Goal: Transaction & Acquisition: Purchase product/service

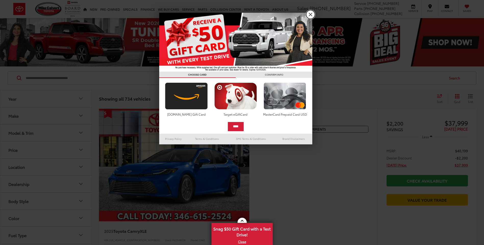
click at [310, 16] on link "X" at bounding box center [310, 14] width 9 height 9
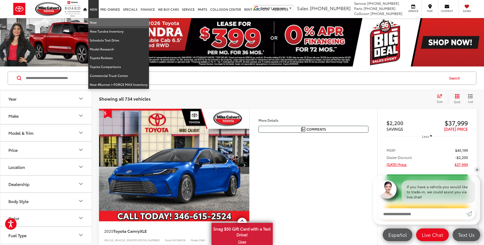
click at [95, 22] on link "New" at bounding box center [118, 22] width 61 height 9
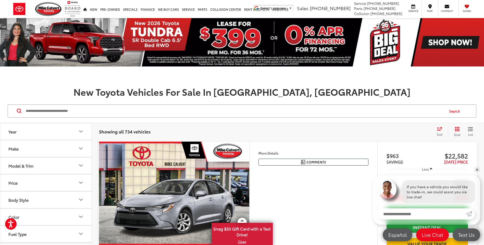
click at [80, 148] on icon "Make" at bounding box center [80, 149] width 3 height 2
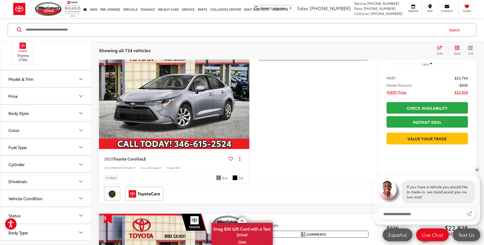
scroll to position [102, 0]
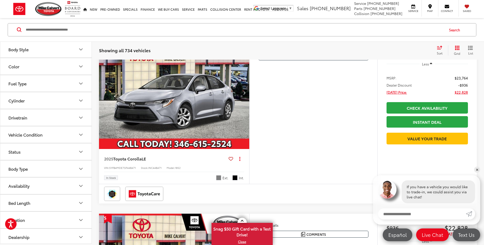
click at [80, 167] on icon "Body Type" at bounding box center [81, 169] width 6 height 6
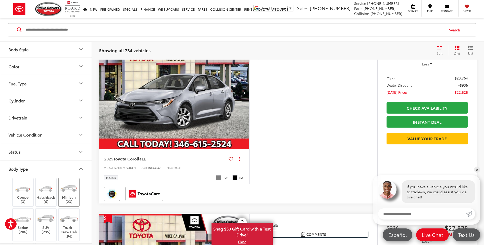
scroll to position [128, 0]
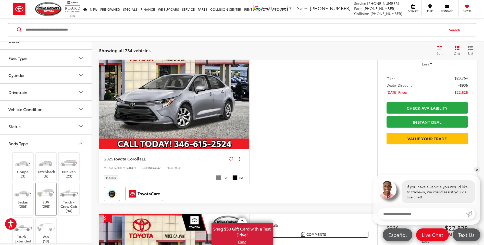
click at [45, 198] on img at bounding box center [45, 193] width 19 height 14
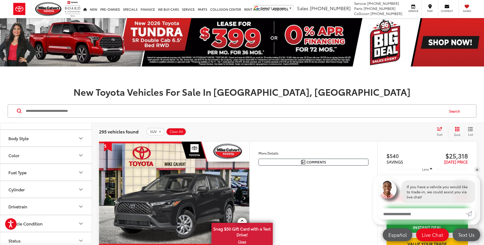
scroll to position [85, 0]
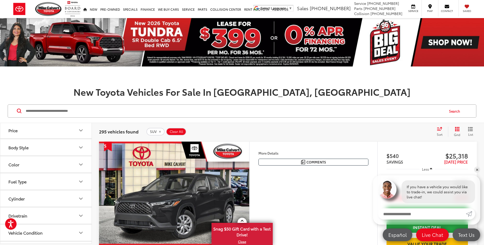
click at [80, 147] on icon "Body Style" at bounding box center [81, 148] width 6 height 6
click at [80, 165] on icon "Model & Trim" at bounding box center [81, 165] width 6 height 6
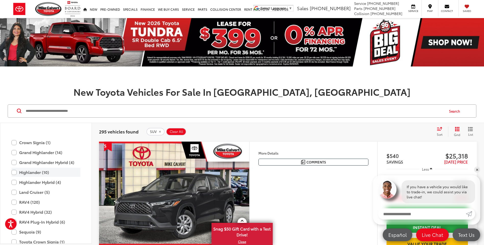
scroll to position [159, 0]
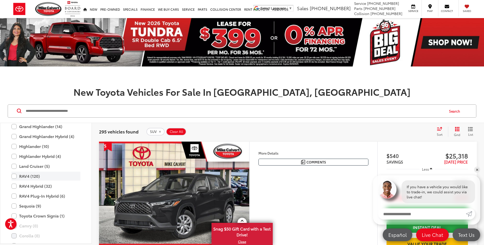
click at [15, 177] on label "RAV4 (120)" at bounding box center [45, 176] width 69 height 9
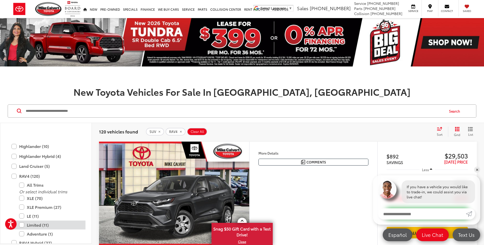
scroll to position [184, 0]
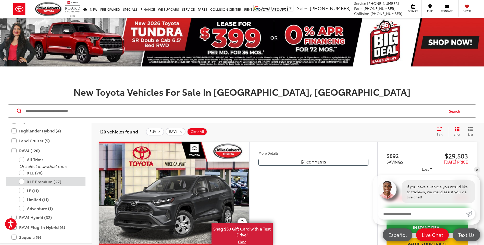
click at [20, 180] on label "XLE Premium (27)" at bounding box center [49, 182] width 61 height 9
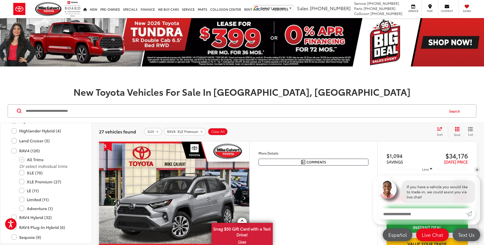
click at [298, 193] on div "Features Bluetooth® Remote Start Keyless Entry Keyless Ignition System Power Ta…" at bounding box center [313, 216] width 128 height 148
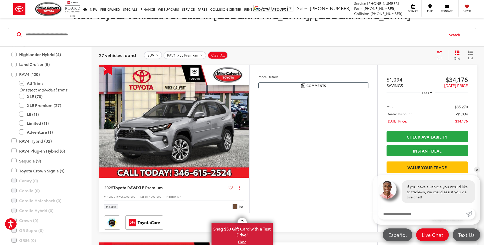
scroll to position [102, 0]
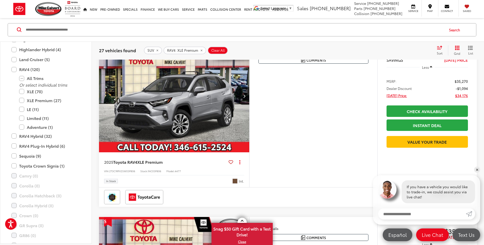
click at [236, 183] on span "Nutmeg" at bounding box center [234, 181] width 5 height 5
click at [246, 97] on button "Next image" at bounding box center [244, 96] width 10 height 18
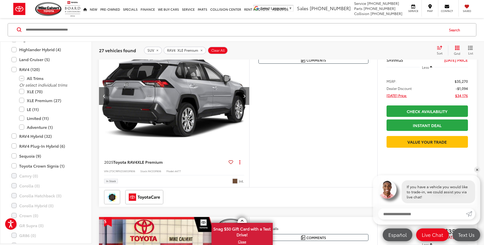
click at [246, 97] on button "Next image" at bounding box center [244, 96] width 10 height 18
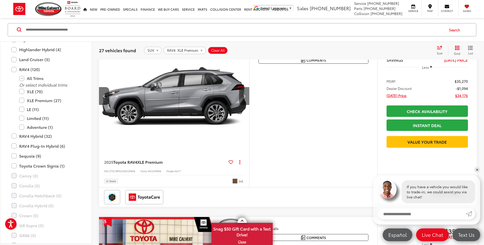
click at [246, 97] on button "Next image" at bounding box center [244, 96] width 10 height 18
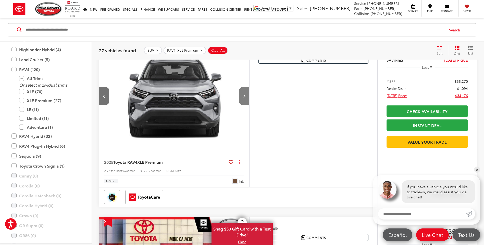
click at [246, 97] on button "Next image" at bounding box center [244, 96] width 10 height 18
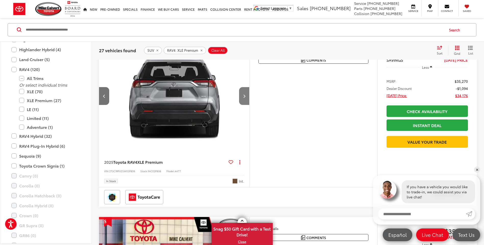
click at [246, 97] on button "Next image" at bounding box center [244, 96] width 10 height 18
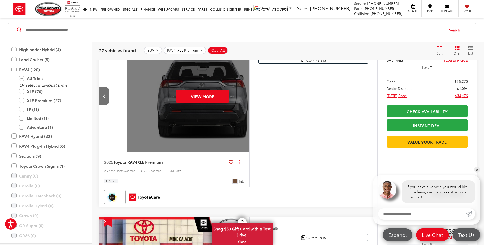
scroll to position [0, 756]
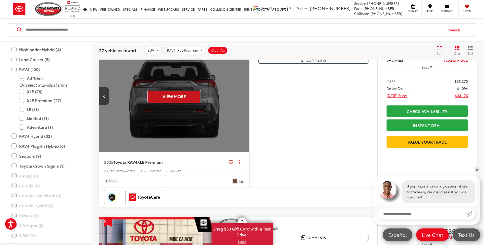
click at [193, 97] on button "View More" at bounding box center [174, 96] width 54 height 13
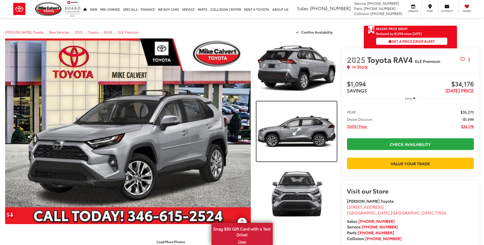
click at [312, 139] on link "Expand Photo 2" at bounding box center [296, 132] width 80 height 60
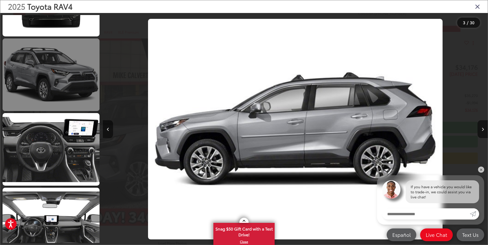
scroll to position [445, 0]
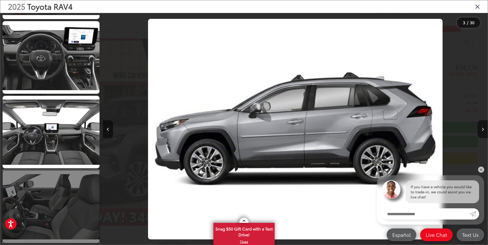
click at [50, 202] on link at bounding box center [51, 207] width 97 height 73
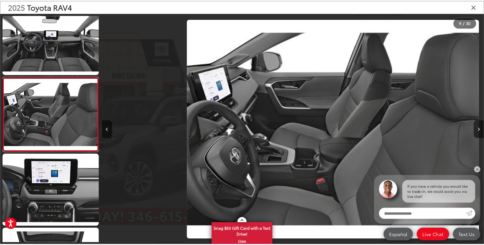
scroll to position [0, 3078]
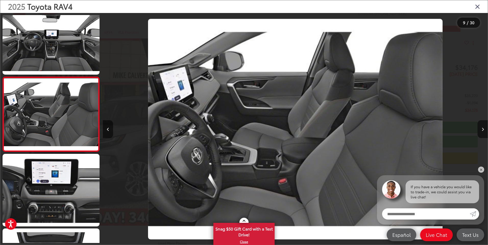
click at [478, 6] on icon "Close gallery" at bounding box center [477, 6] width 5 height 7
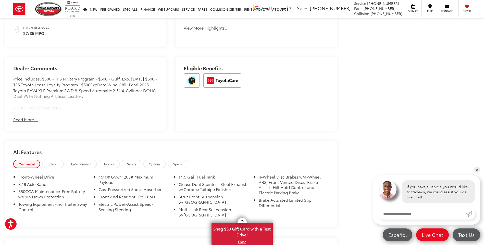
scroll to position [357, 0]
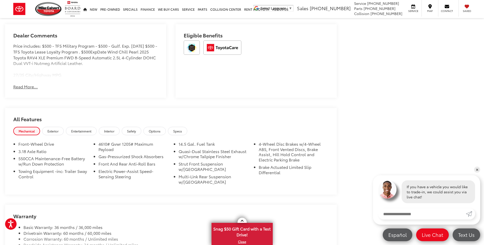
click at [26, 88] on button "Read More..." at bounding box center [25, 87] width 24 height 6
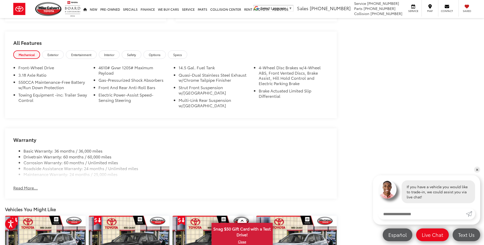
scroll to position [408, 0]
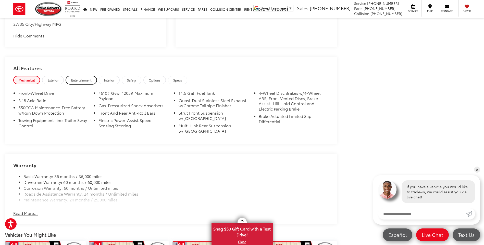
click at [80, 81] on span "Entertainment" at bounding box center [81, 80] width 20 height 4
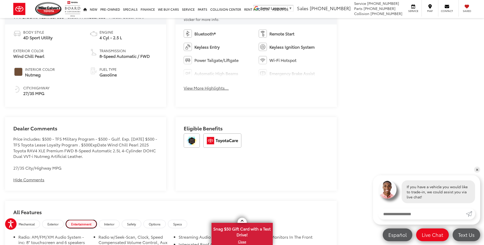
scroll to position [255, 0]
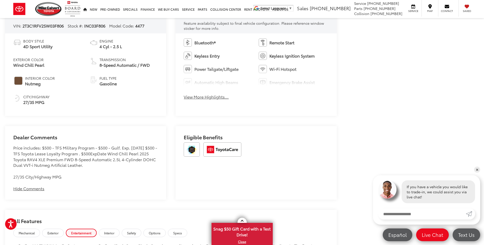
click at [207, 98] on button "View More Highlights..." at bounding box center [206, 97] width 45 height 6
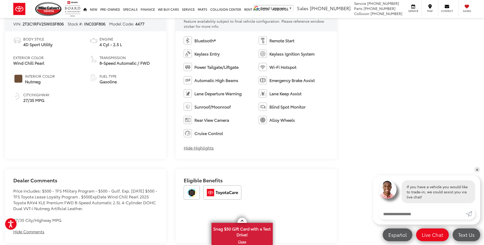
scroll to position [332, 0]
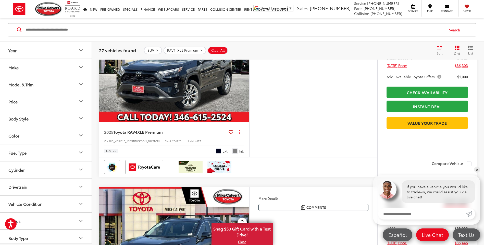
scroll to position [470, 0]
